Goal: Check status: Check status

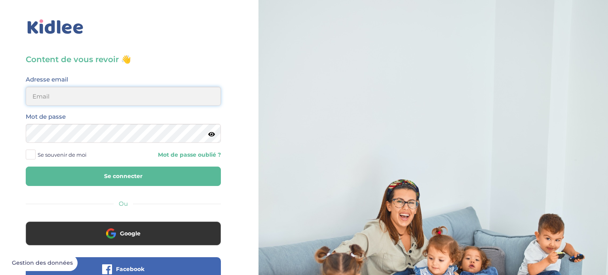
type input "helenatw4@gmail.com"
click at [197, 171] on button "Se connecter" at bounding box center [123, 176] width 195 height 19
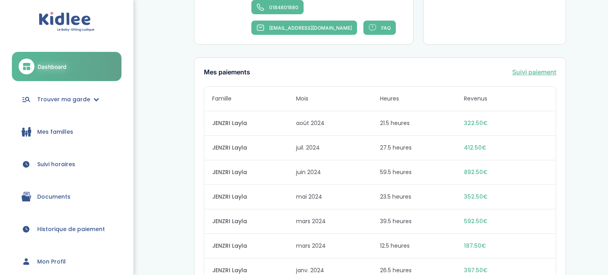
scroll to position [509, 0]
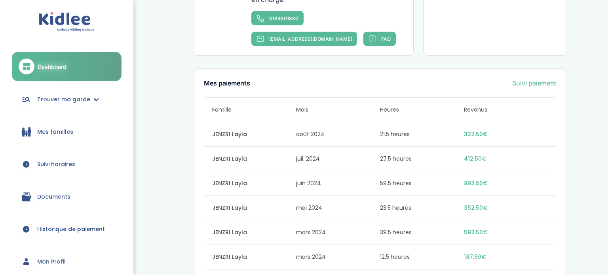
click at [518, 85] on link "Suivi paiement" at bounding box center [534, 82] width 44 height 9
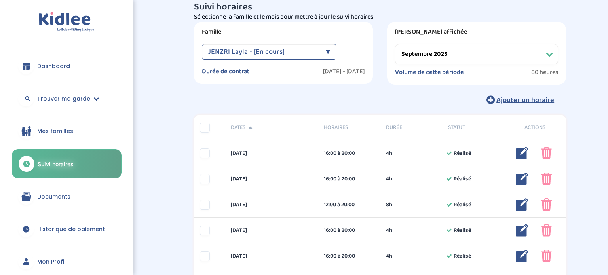
click at [306, 51] on div "JENZRI Layla - [En cours]" at bounding box center [265, 52] width 114 height 16
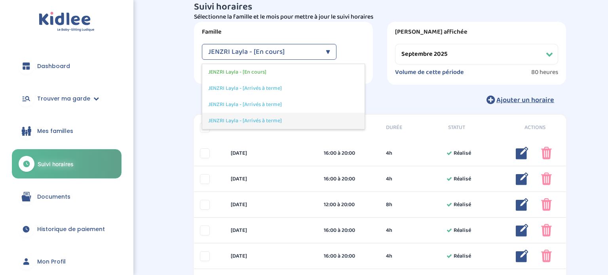
click at [337, 120] on div "JENZRI Layla - [Arrivés à terme]" at bounding box center [283, 121] width 162 height 16
select select "[DATE]"
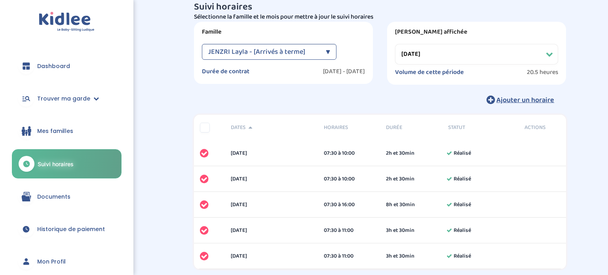
click at [522, 48] on select "Filtrer par mois [DATE] [DATE] [DATE] [DATE] [DATE] [DATE] [DATE] [DATE]" at bounding box center [476, 54] width 163 height 21
click at [174, 81] on div "Suivi horaires Besoin d'aide ? F0RJc02dOQseyLR4Ev0bVz2k0khIpopSPgKV4xLu Affiche…" at bounding box center [380, 145] width 456 height 299
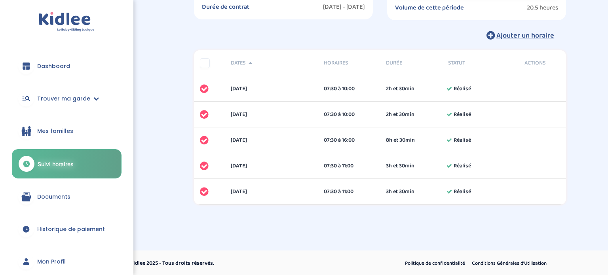
scroll to position [81, 0]
click at [101, 225] on span "Historique de paiement" at bounding box center [71, 229] width 68 height 8
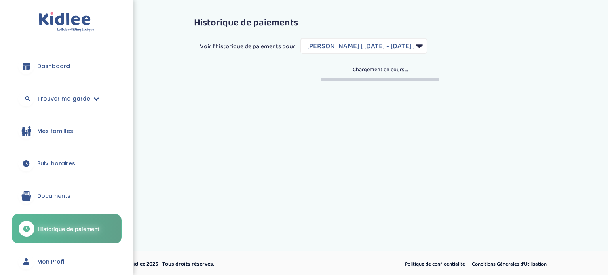
select select "1055"
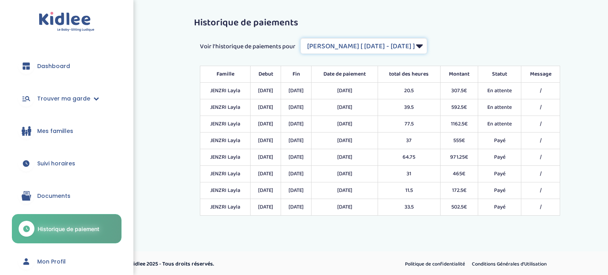
click at [387, 43] on select "Filtrer par Contrat JENZRI Layla [ 2022-11-21 - 2023-06-30 ] JENZRI Layla [ 202…" at bounding box center [363, 46] width 127 height 16
click at [466, 40] on div "Voir l'historique de paiements pour Filtrer par Contrat JENZRI Layla [ 2022-11-…" at bounding box center [380, 46] width 372 height 16
click at [410, 45] on select "Filtrer par Contrat JENZRI Layla [ 2022-11-21 - 2023-06-30 ] JENZRI Layla [ 202…" at bounding box center [363, 46] width 127 height 16
click at [488, 23] on h3 "Historique de paiements" at bounding box center [380, 23] width 372 height 10
click at [420, 42] on select "Filtrer par Contrat JENZRI Layla [ 2022-11-21 - 2023-06-30 ] JENZRI Layla [ 202…" at bounding box center [363, 46] width 127 height 16
